Goal: Task Accomplishment & Management: Complete application form

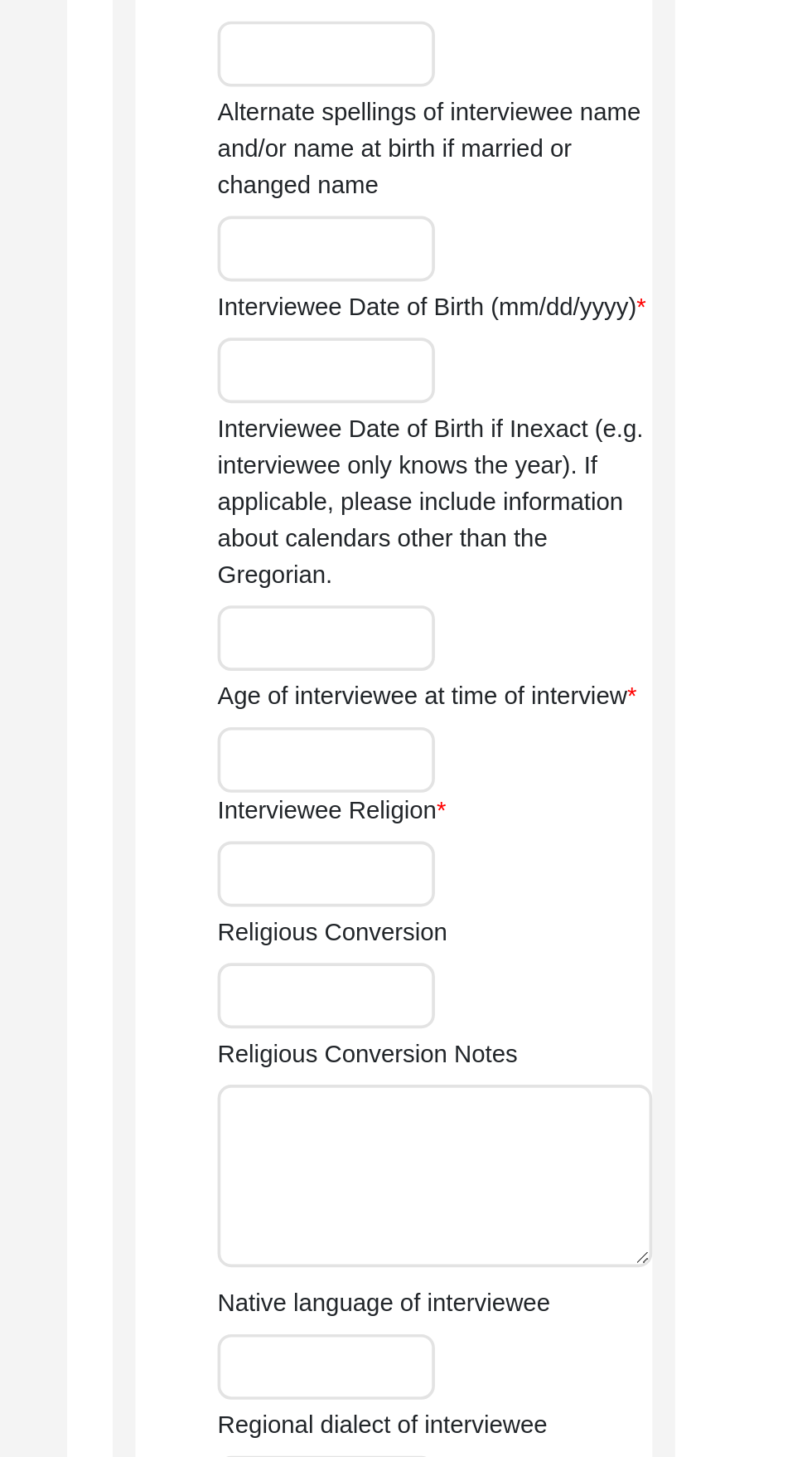
type input "Sudarshan"
type input "Nagpal"
type input "[PERSON_NAME]"
type input "Sudarshan Malhotra"
type input "11/16/1942"
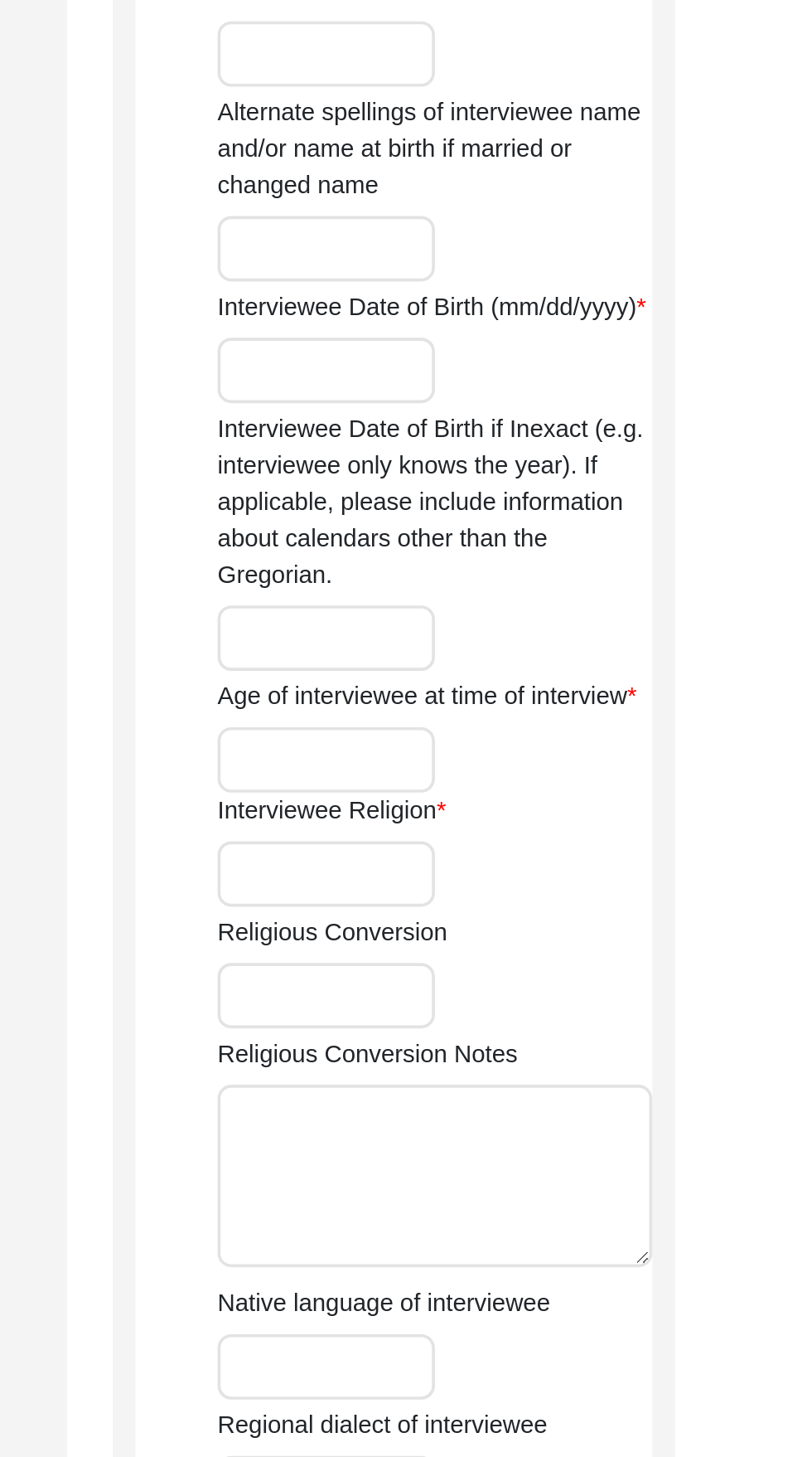
type input "82"
type input "Female"
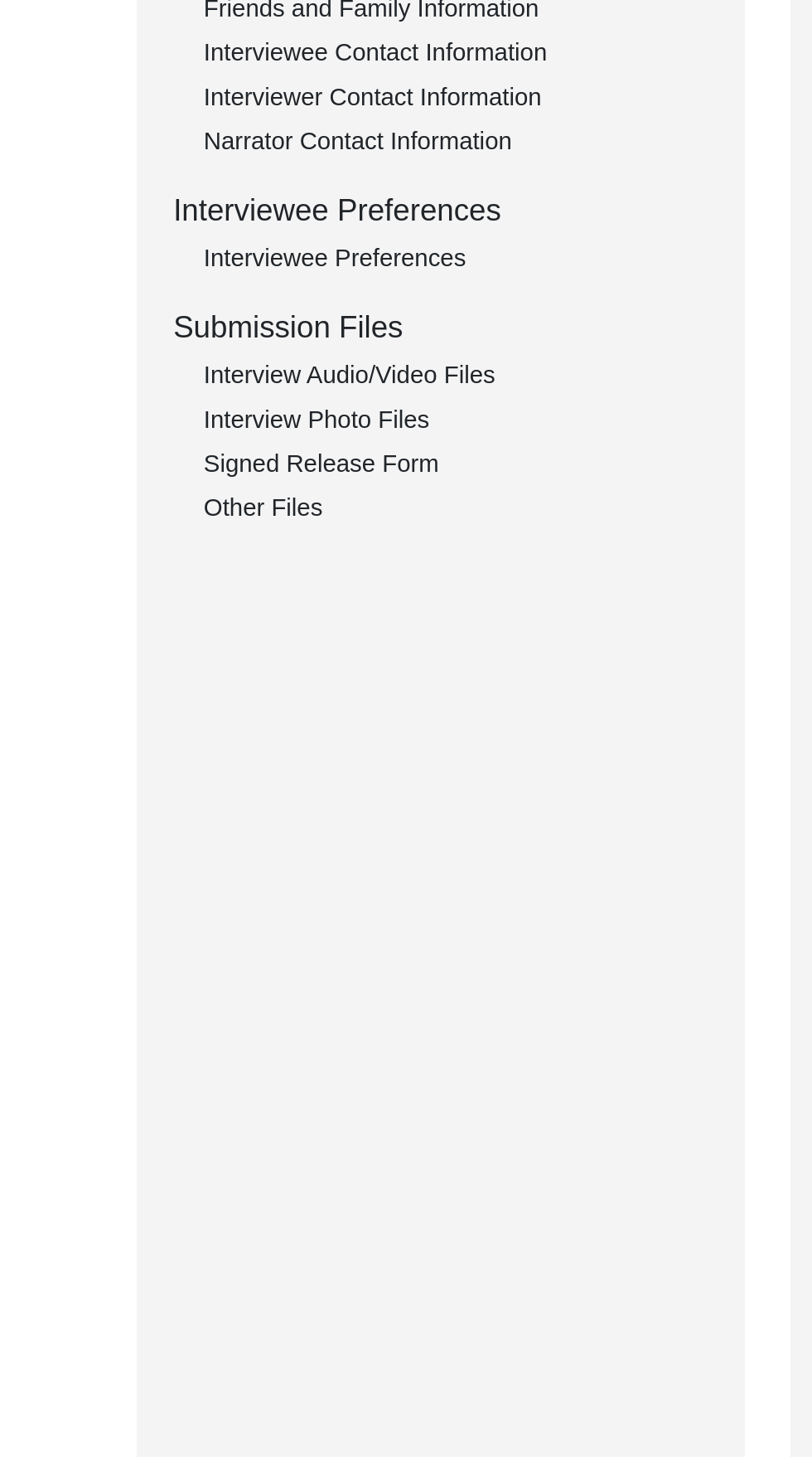
click at [250, 867] on div "Interview Audio/Video Files" at bounding box center [248, 866] width 275 height 20
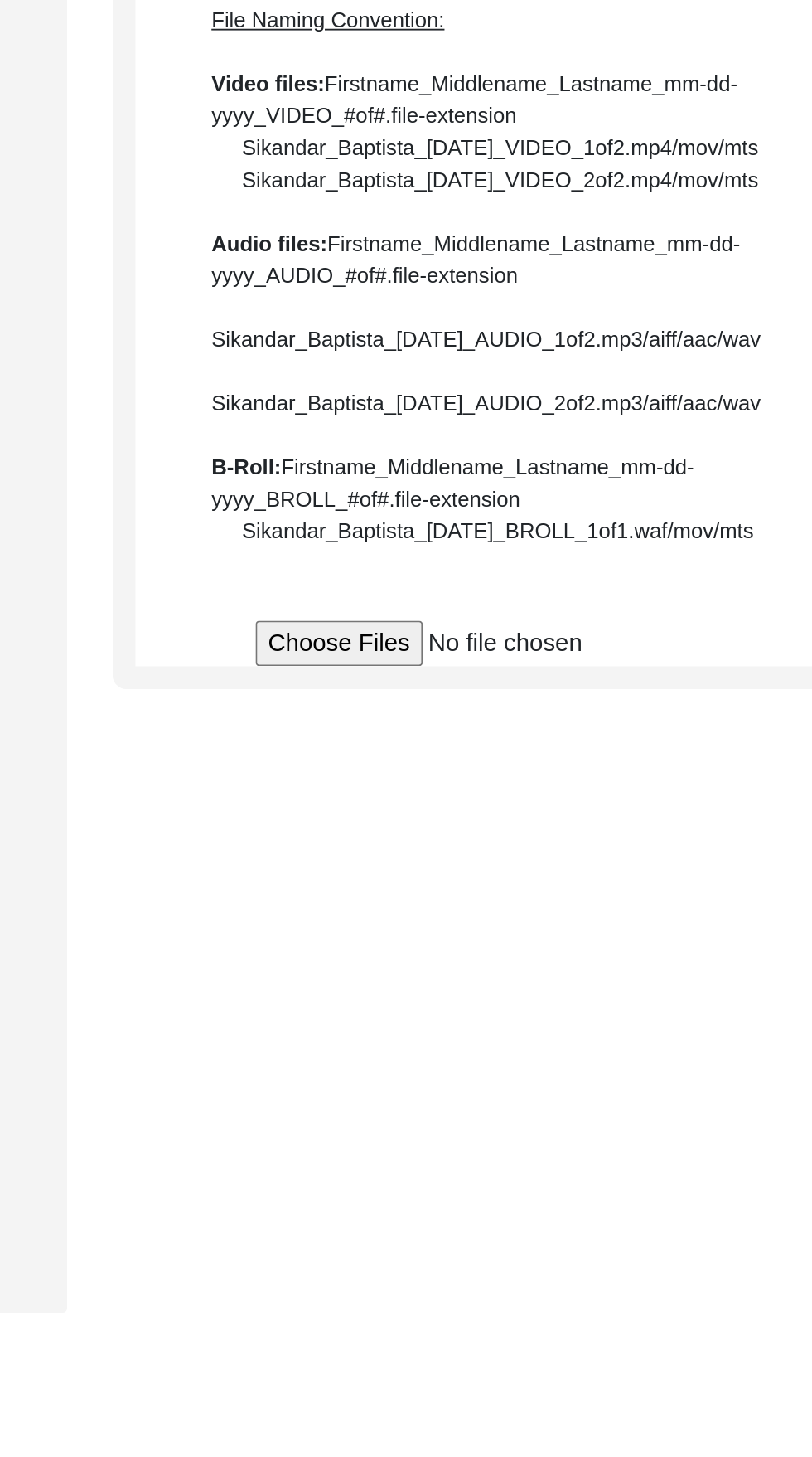
click at [527, 609] on input "file" at bounding box center [634, 597] width 251 height 25
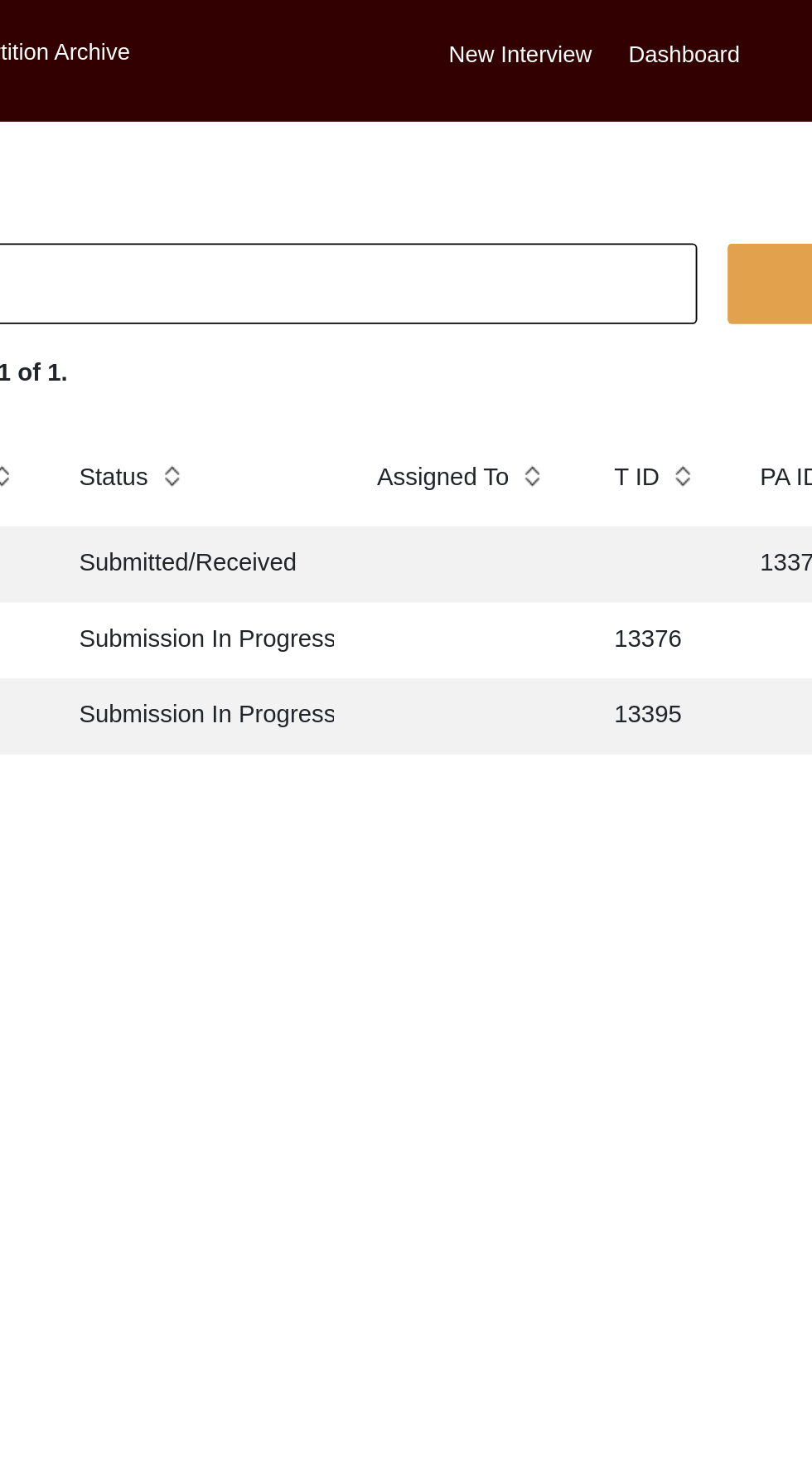
click at [421, 345] on td "Submission In Progress" at bounding box center [356, 349] width 150 height 41
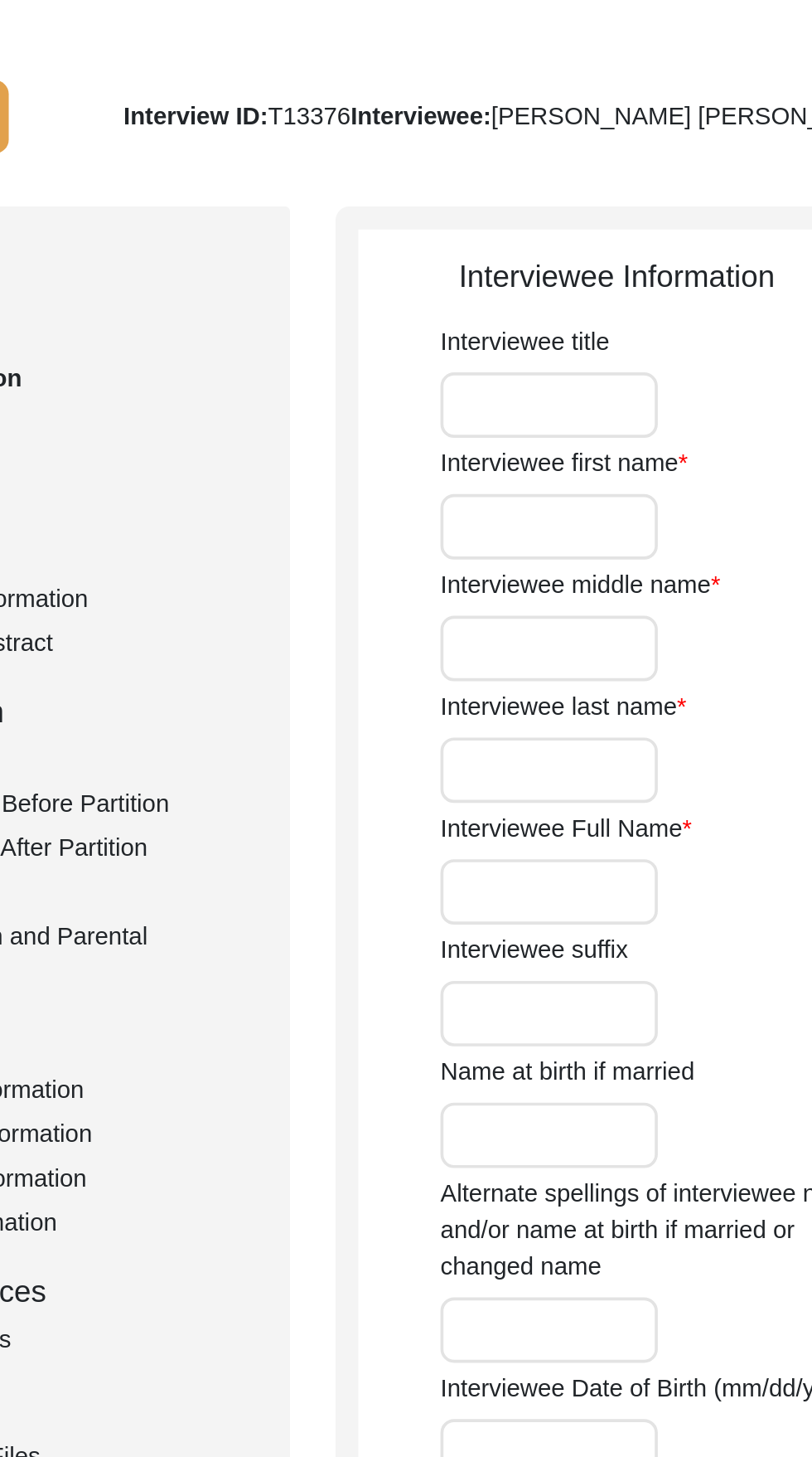
type input "Jawahar"
type input "Lal"
type input "Khurana"
type input "Jawahar Lal Khurana"
type input "09/04/1937"
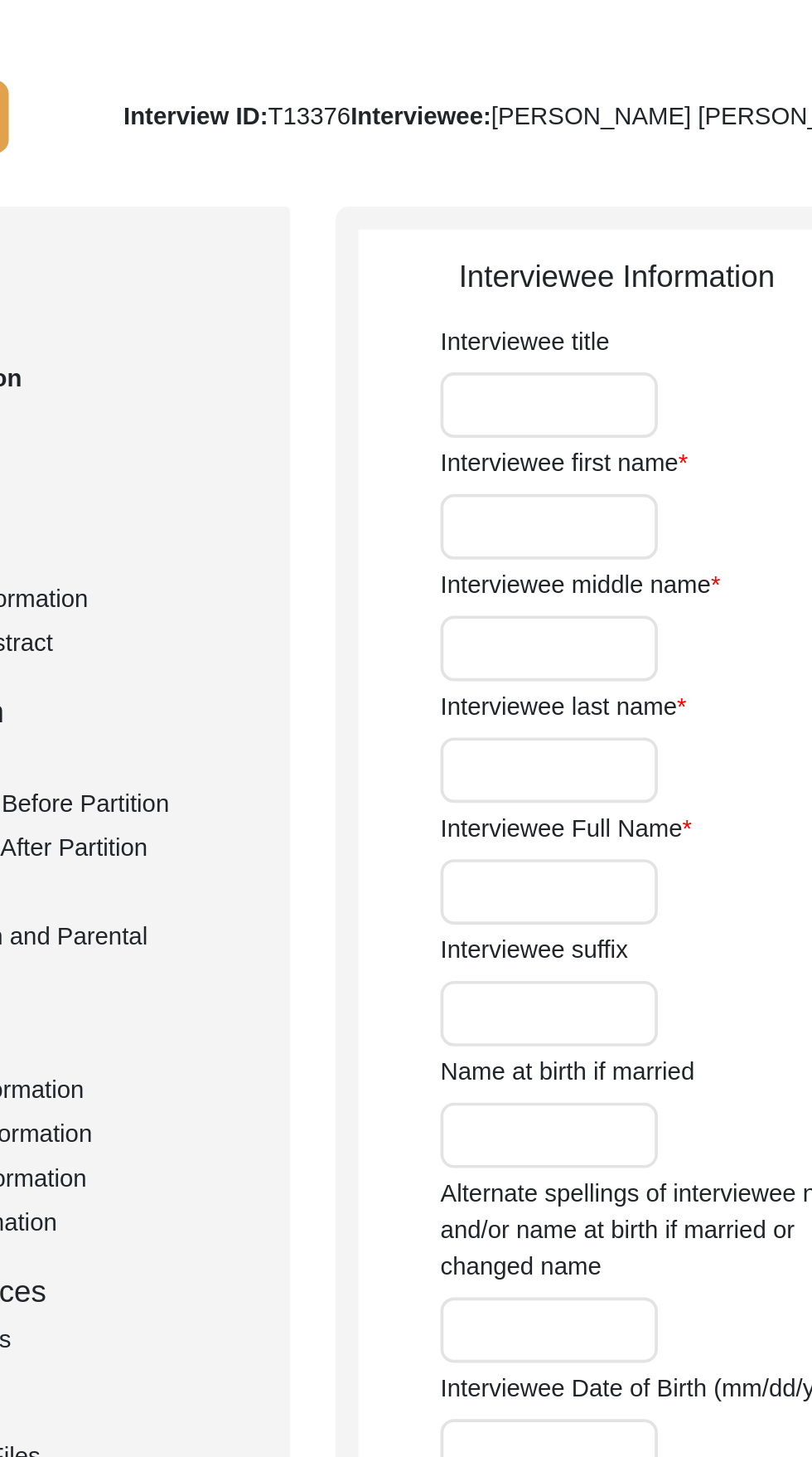
type input "88"
type input "Hinduism"
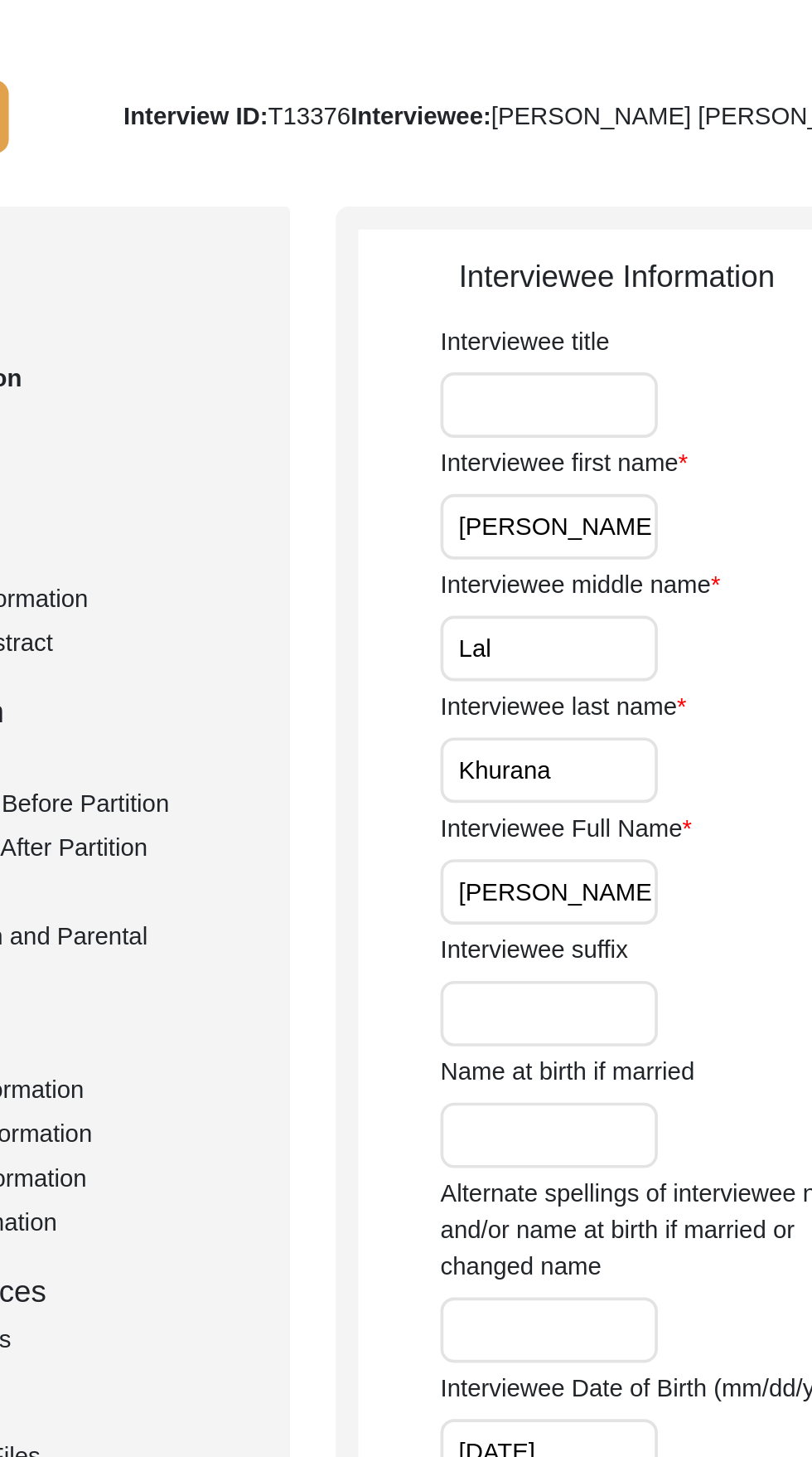
type input "Hindi"
type input "Male"
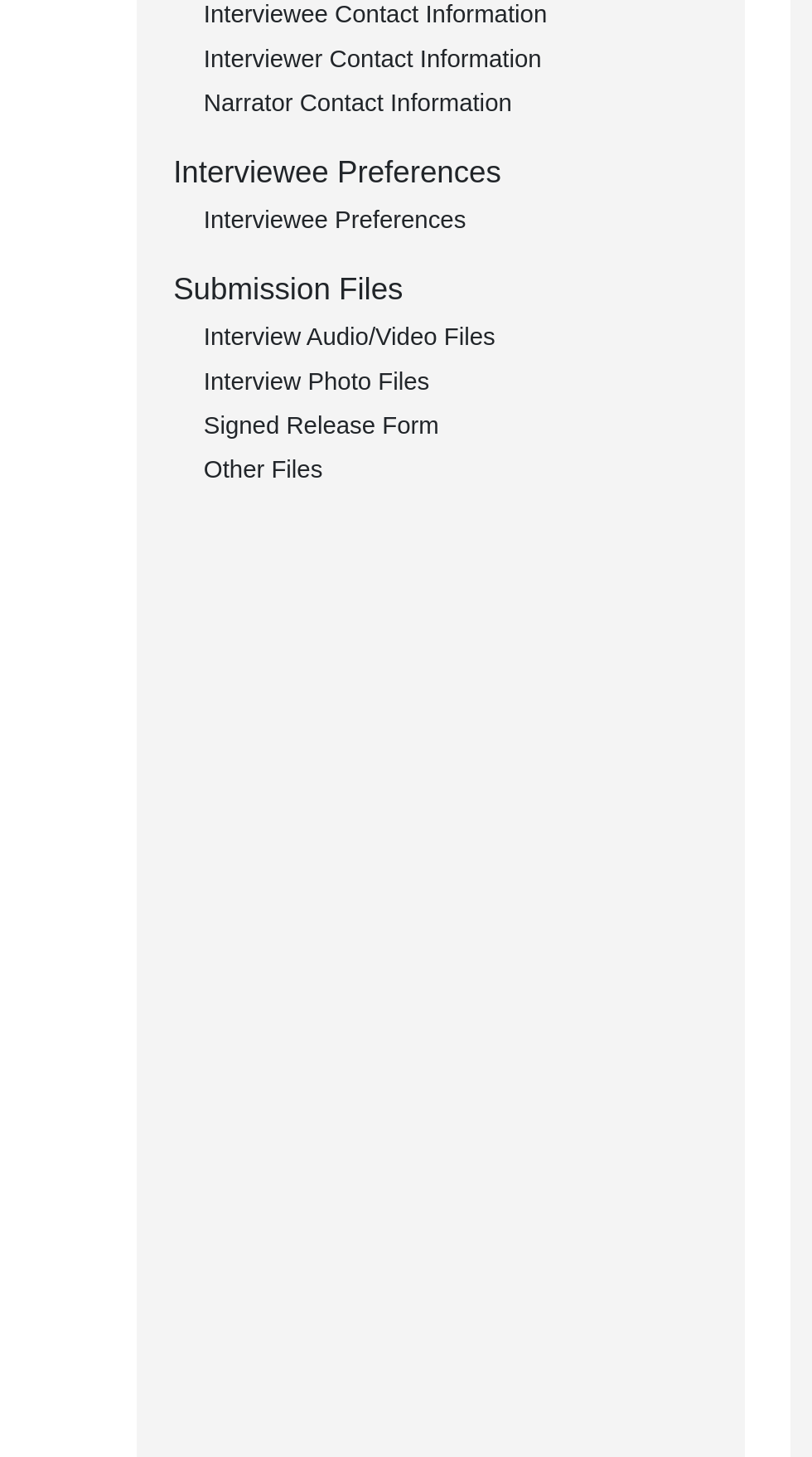
scroll to position [210, 0]
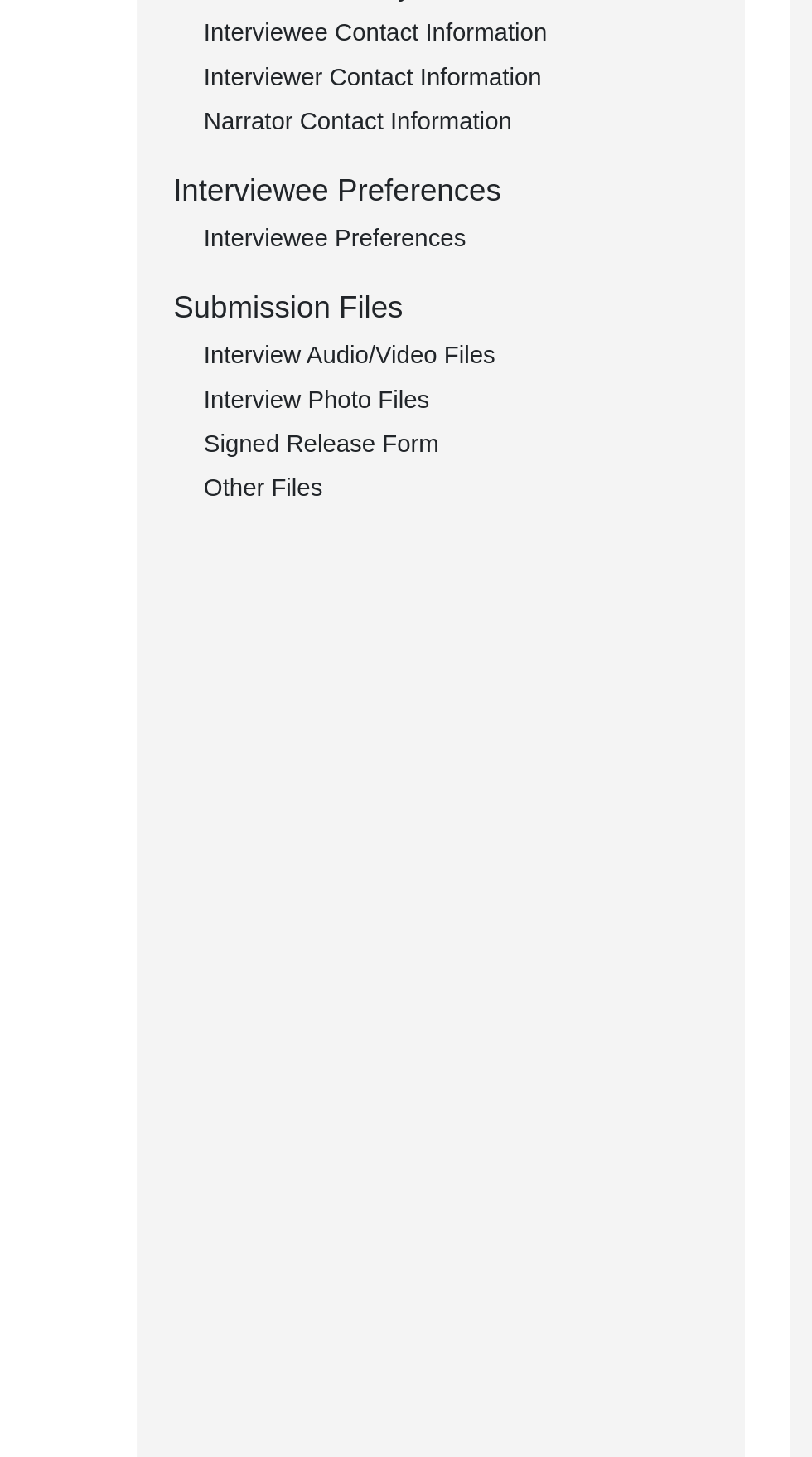
click at [132, 736] on div "Other Files" at bounding box center [248, 728] width 275 height 20
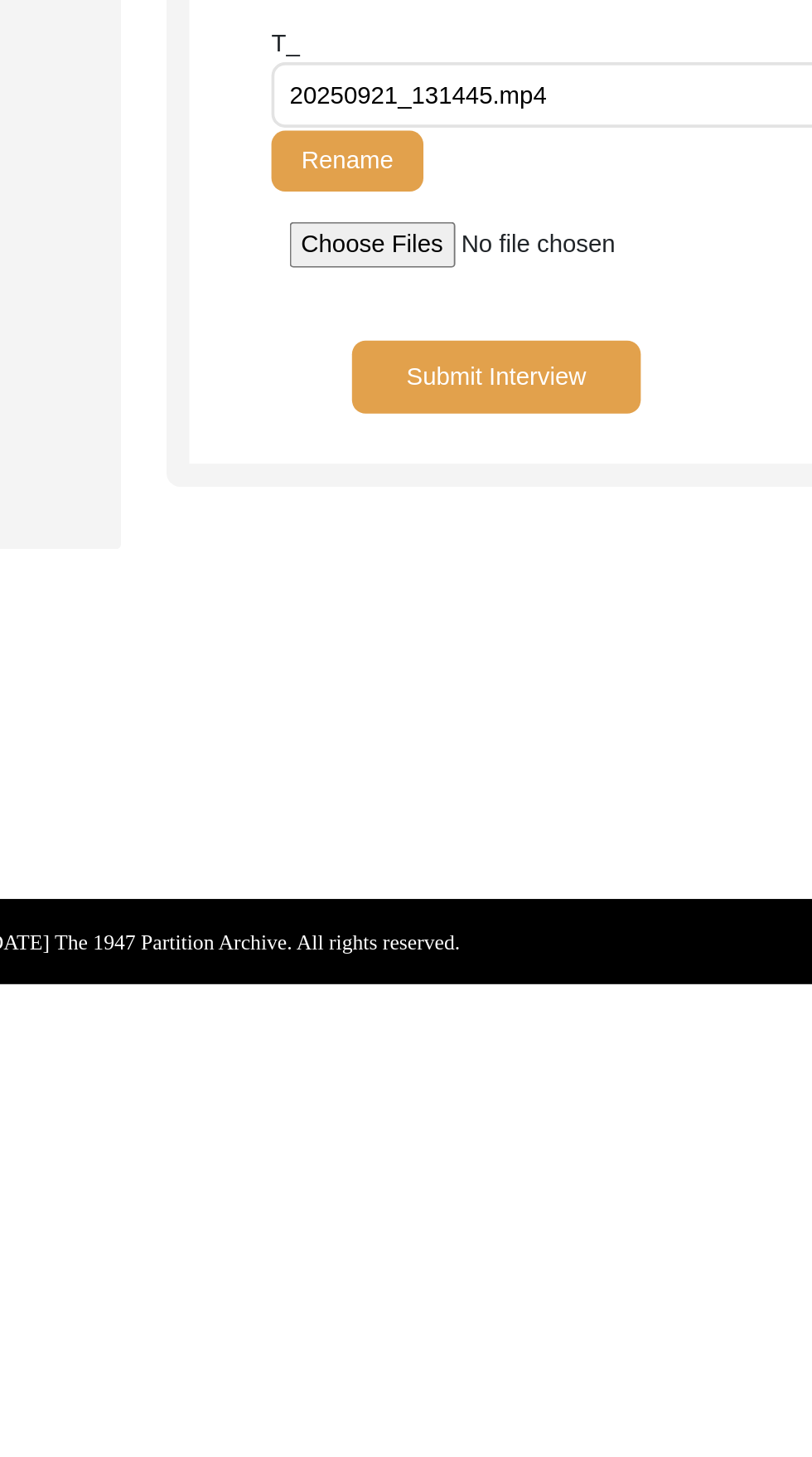
scroll to position [0, 0]
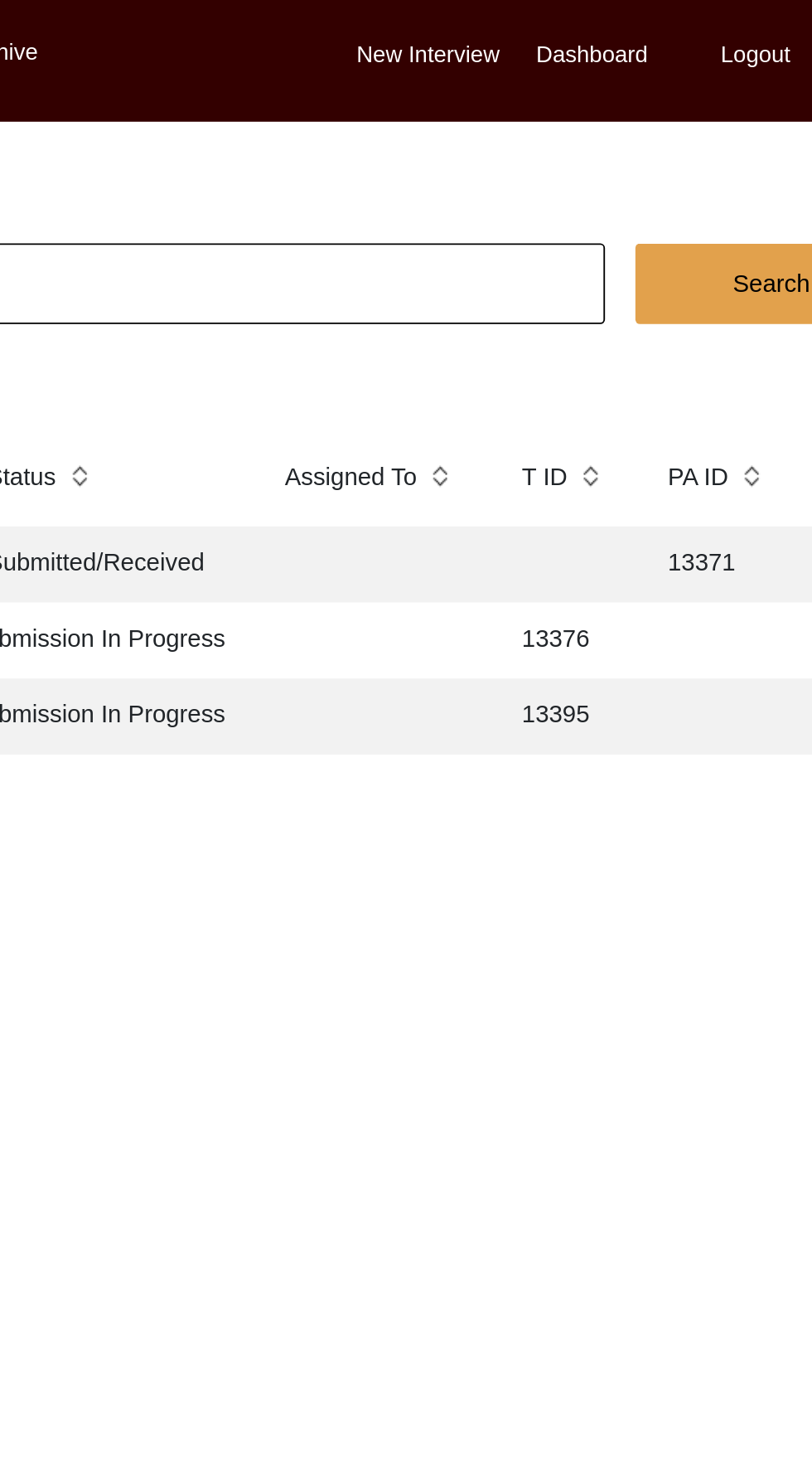
click at [350, 304] on td "Submitted/Received" at bounding box center [356, 307] width 150 height 41
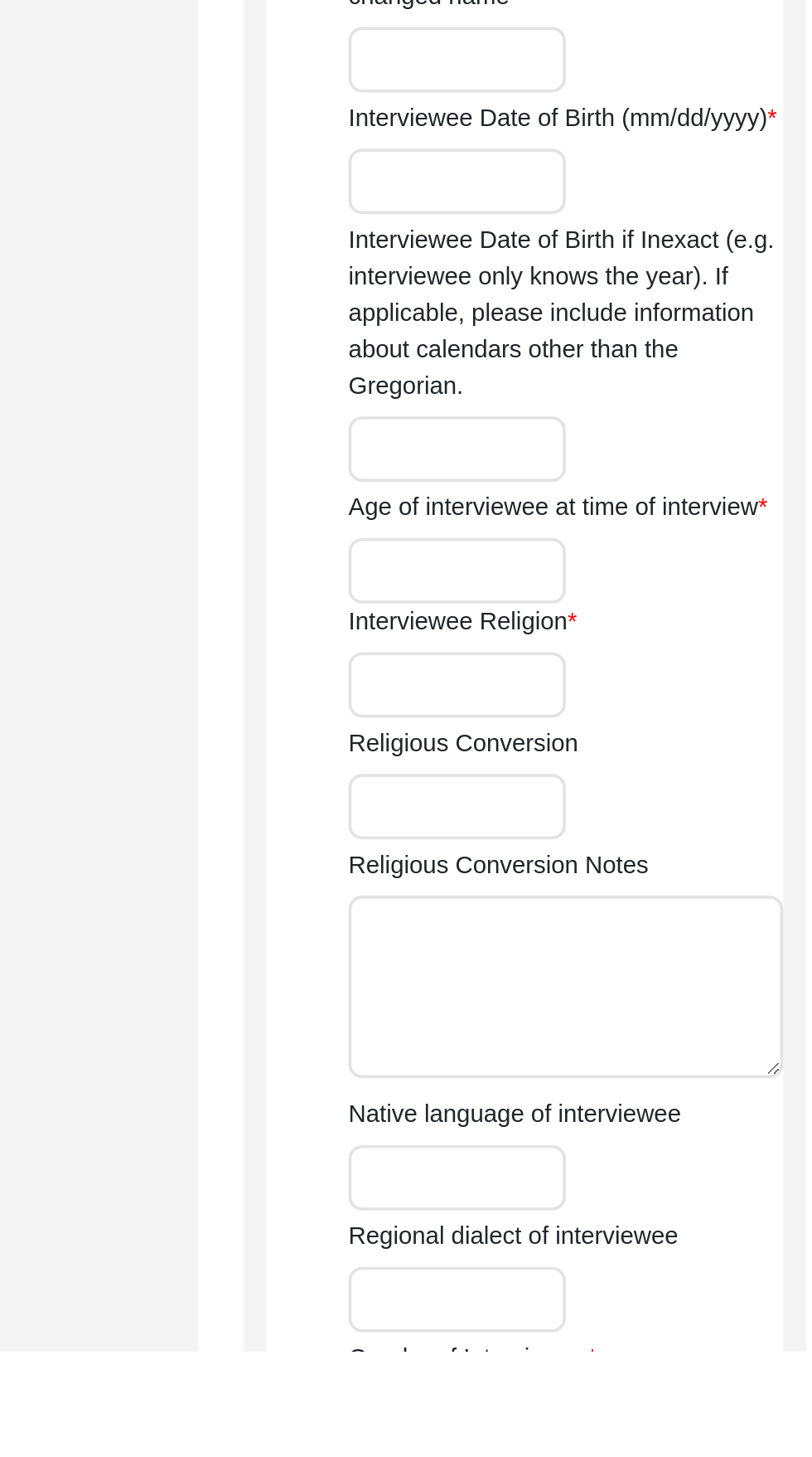
type input "Gian"
type input "Kaur"
type input "Puri"
type input "Gian Kaur Puri"
type input "Mrs"
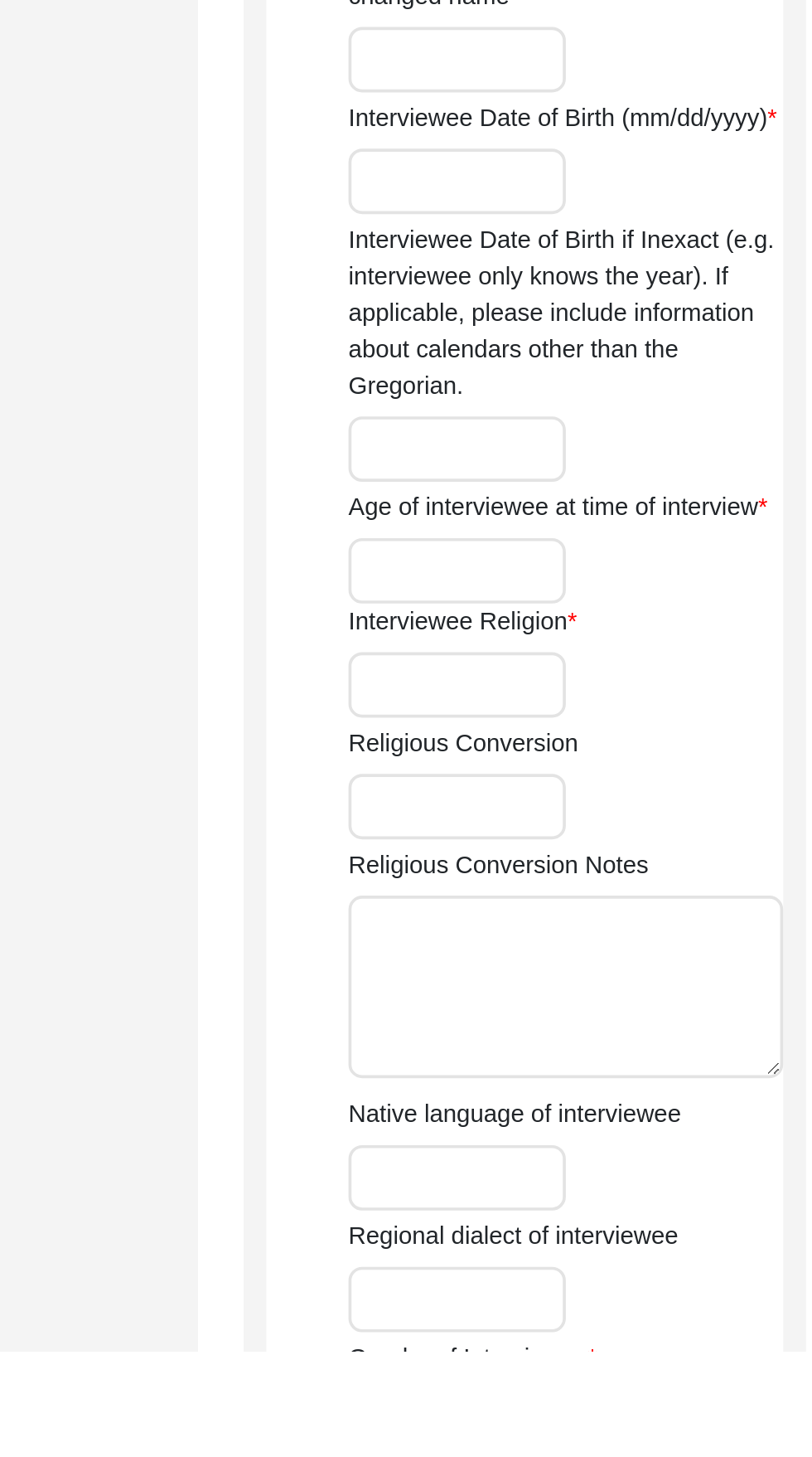
type input "Gian Kaur Duggal"
type input "None"
type input "10/20/1934"
type input "N/A"
type input "90"
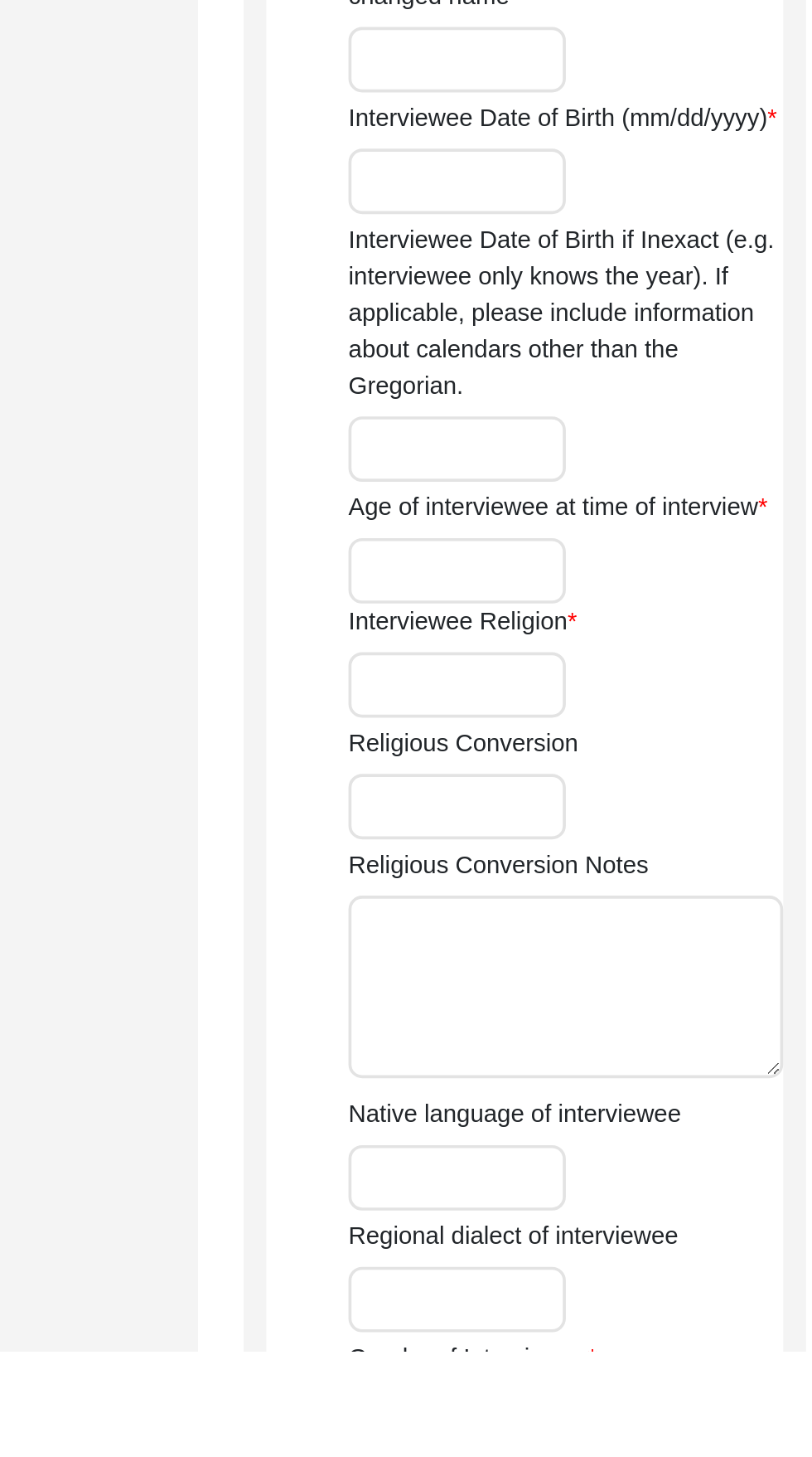
type input "Sikhism"
type input "No"
type input "Punjabi"
type input "Female"
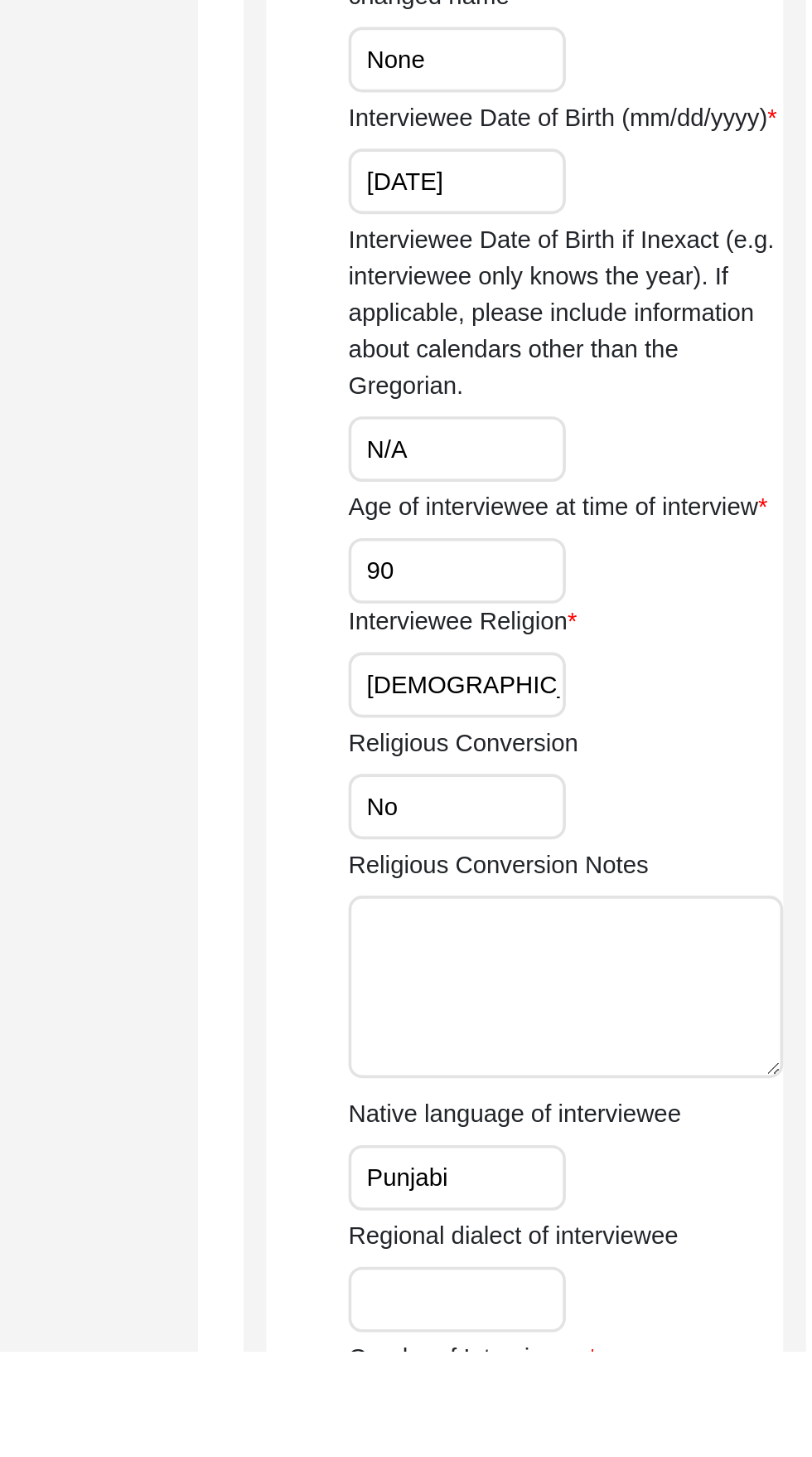
scroll to position [44, 0]
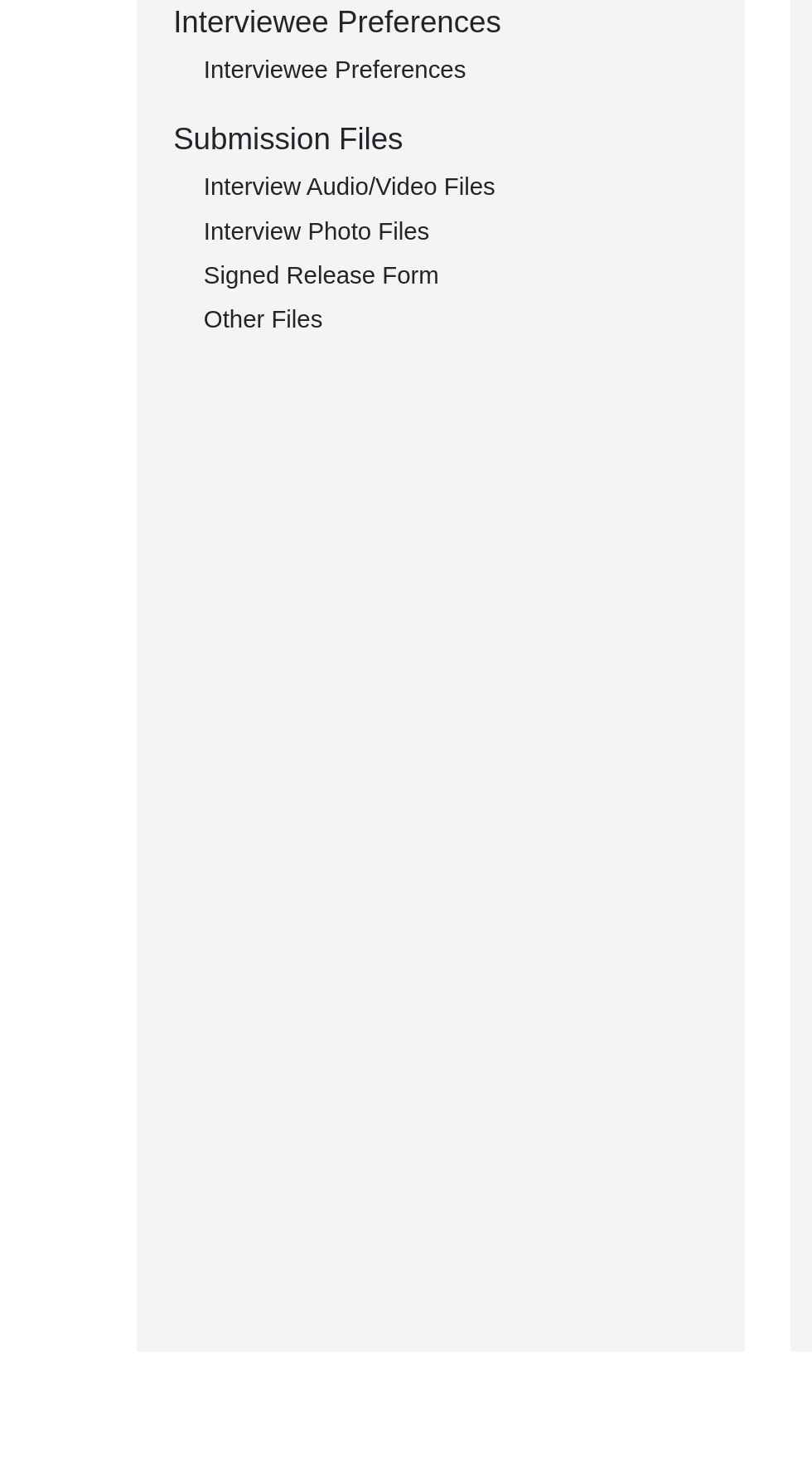
click at [123, 898] on div "Other Files" at bounding box center [248, 894] width 275 height 20
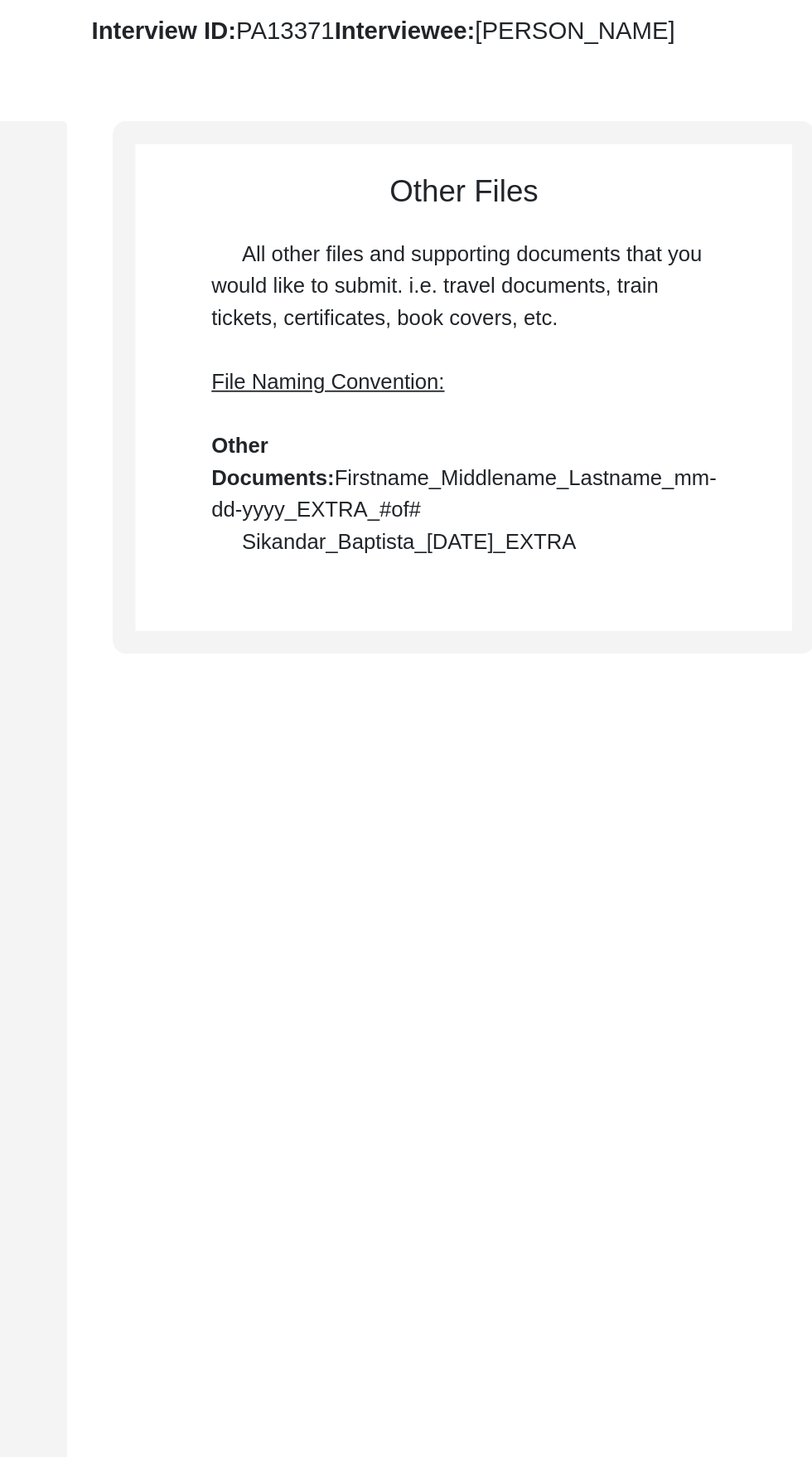
scroll to position [0, 0]
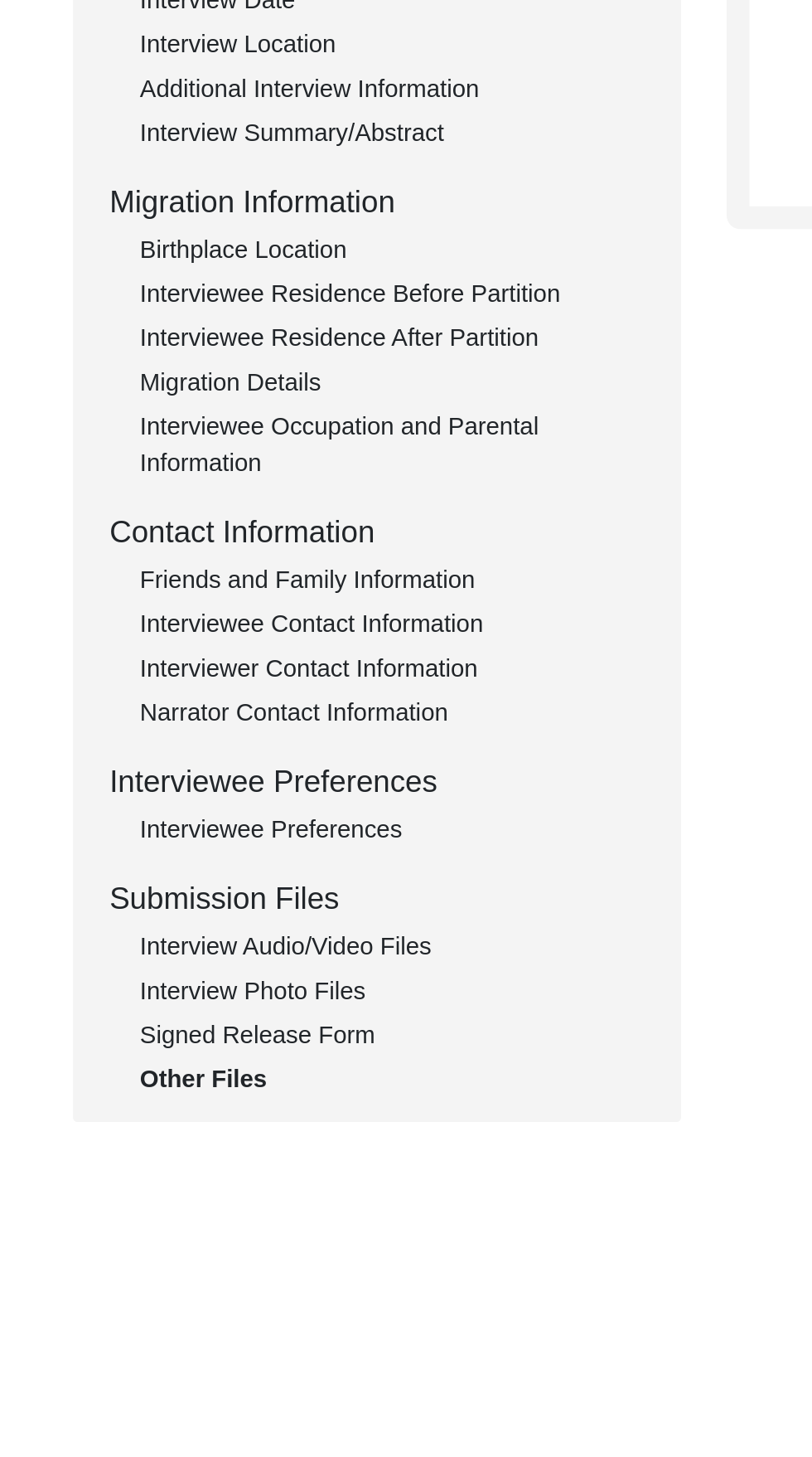
click at [188, 870] on div "Interview Audio/Video Files" at bounding box center [248, 866] width 275 height 20
